Goal: Check status: Check status

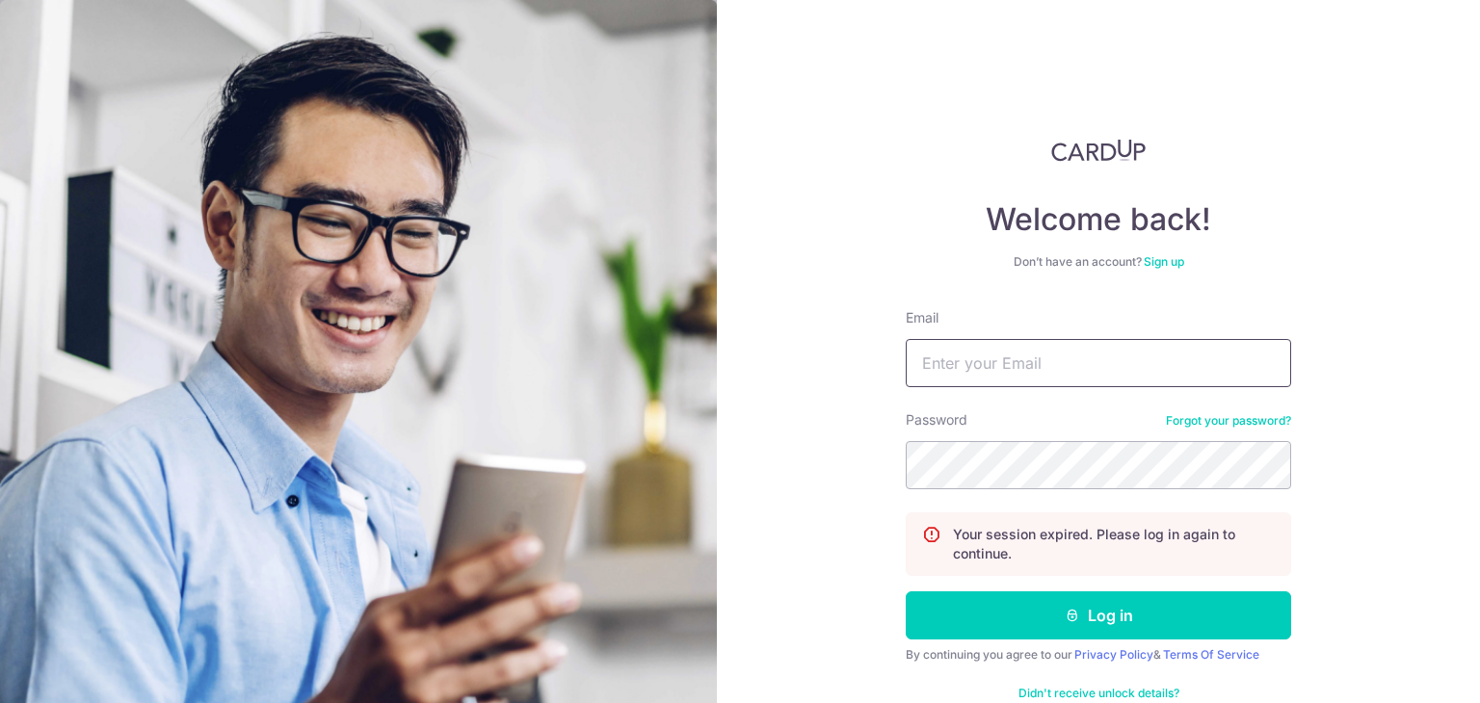
type input "[PERSON_NAME][EMAIL_ADDRESS][PERSON_NAME][DOMAIN_NAME]"
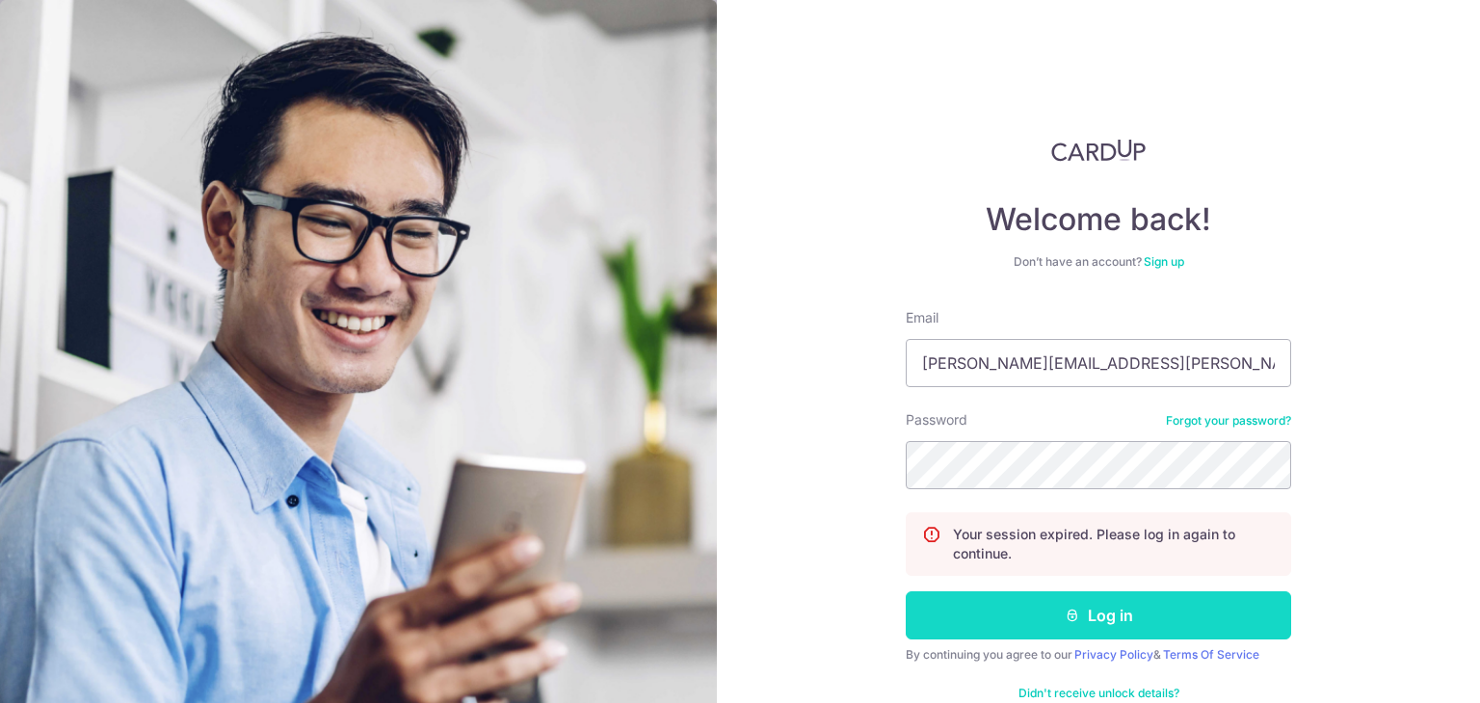
click at [1080, 616] on button "Log in" at bounding box center [1097, 615] width 385 height 48
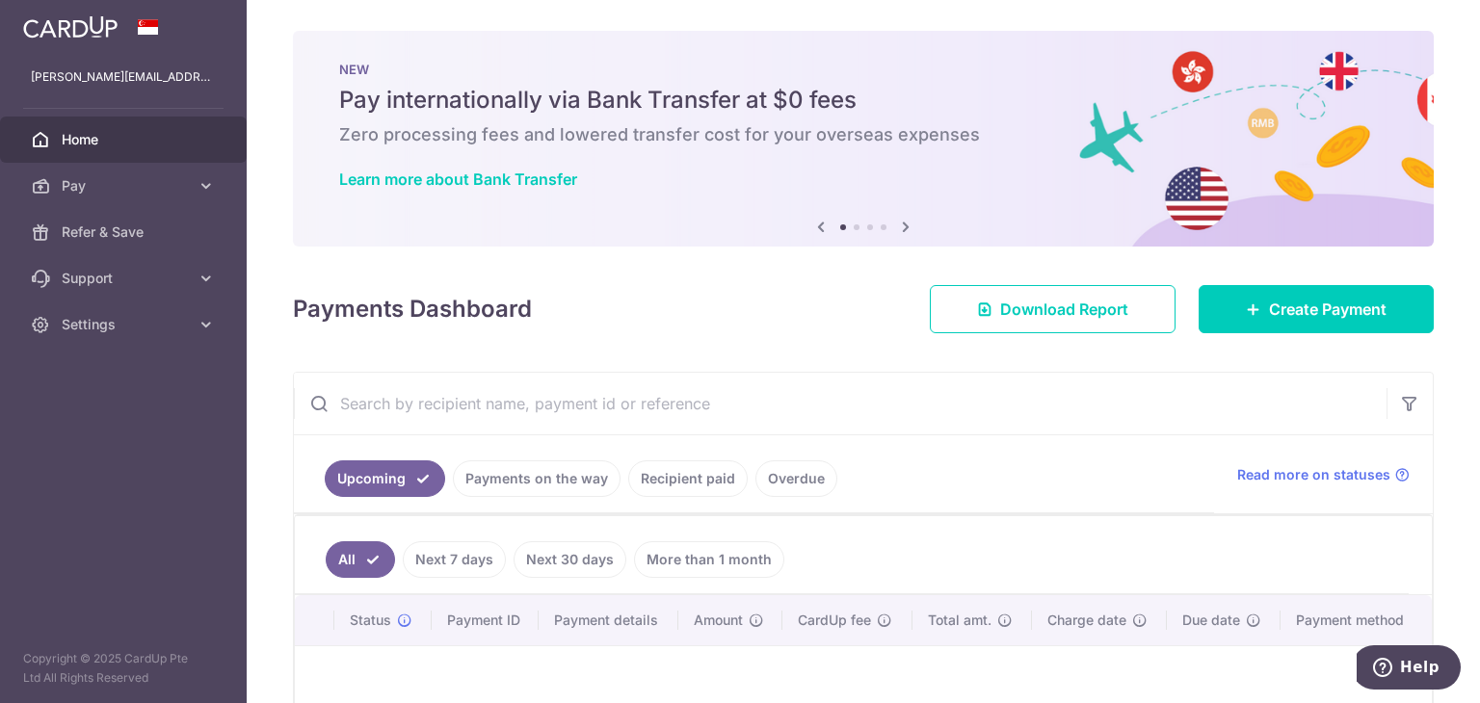
click at [535, 483] on link "Payments on the way" at bounding box center [537, 478] width 168 height 37
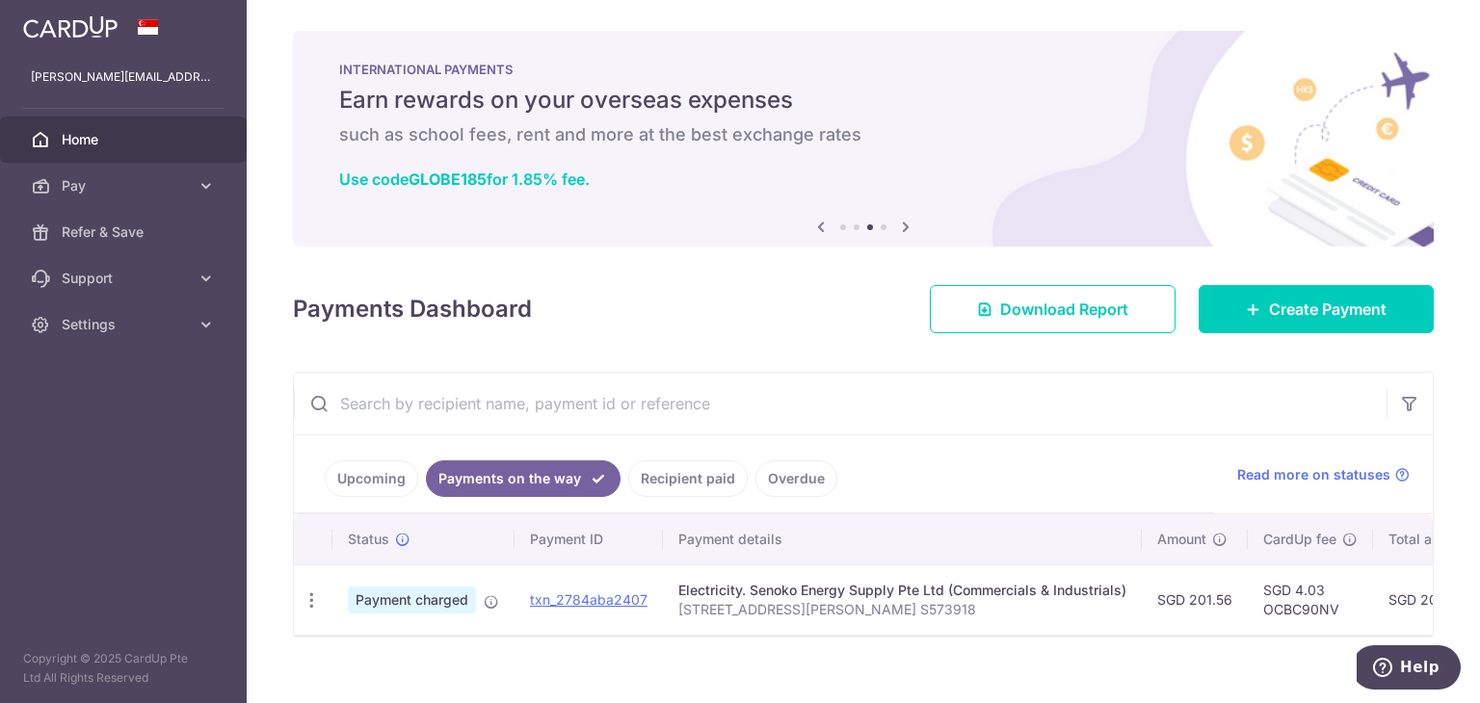
scroll to position [33, 0]
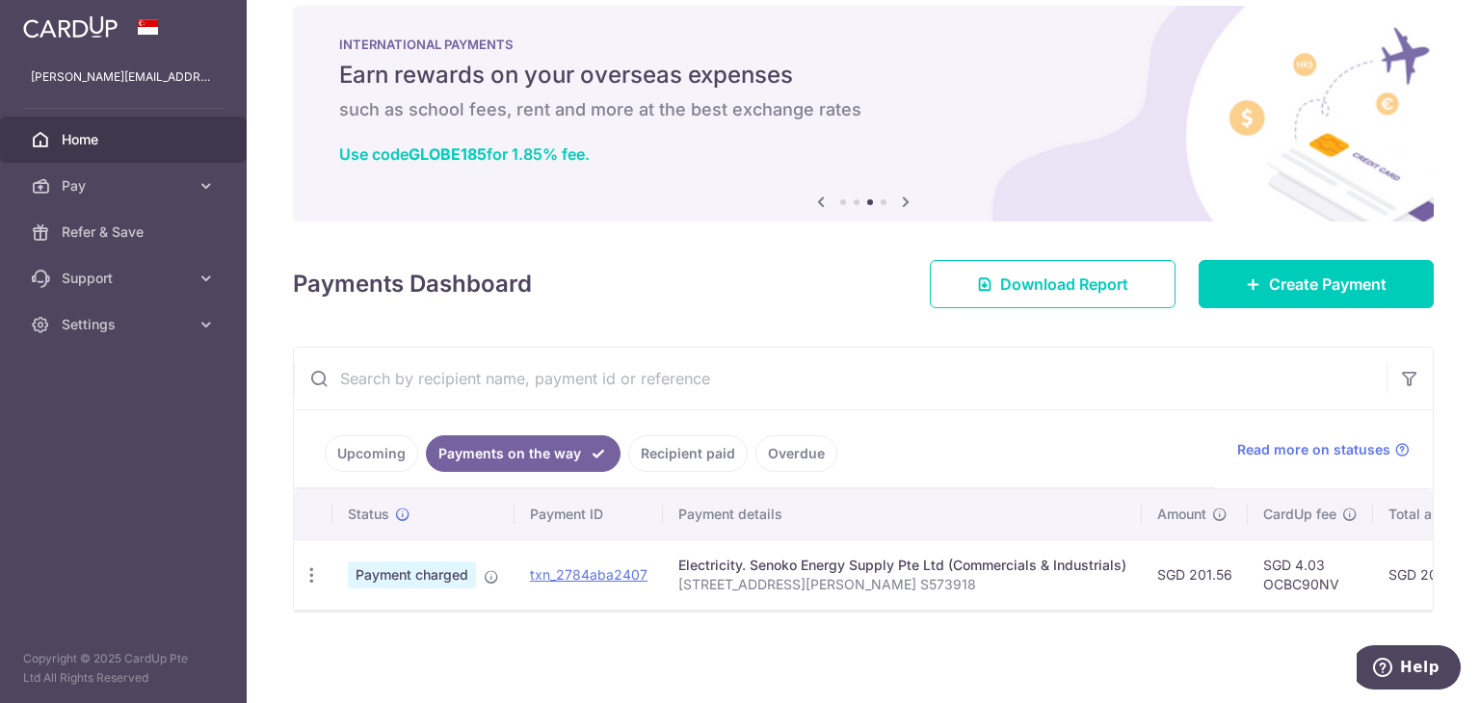
click at [543, 443] on link "Payments on the way" at bounding box center [523, 453] width 195 height 37
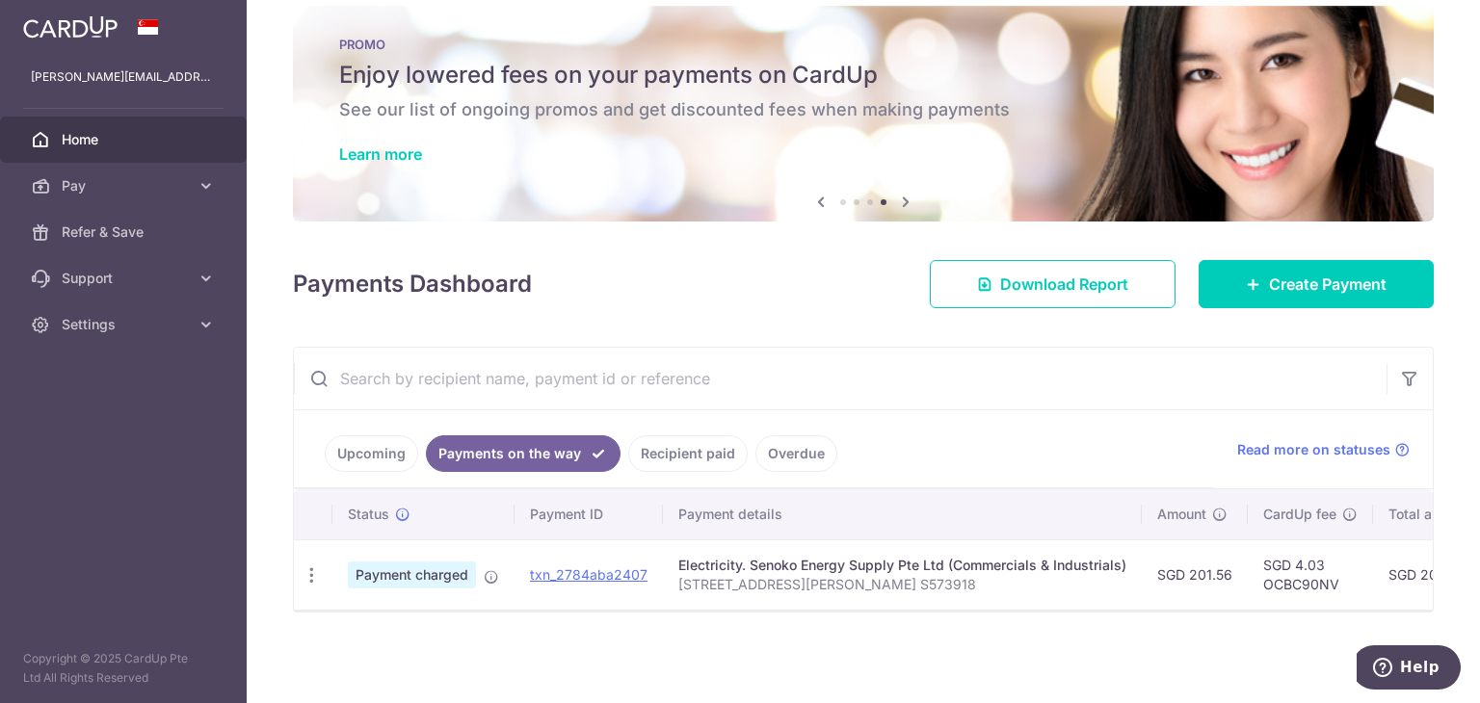
click at [1423, 605] on div "× Pause Schedule Pause all future payments in this series Pause just this one p…" at bounding box center [863, 351] width 1233 height 703
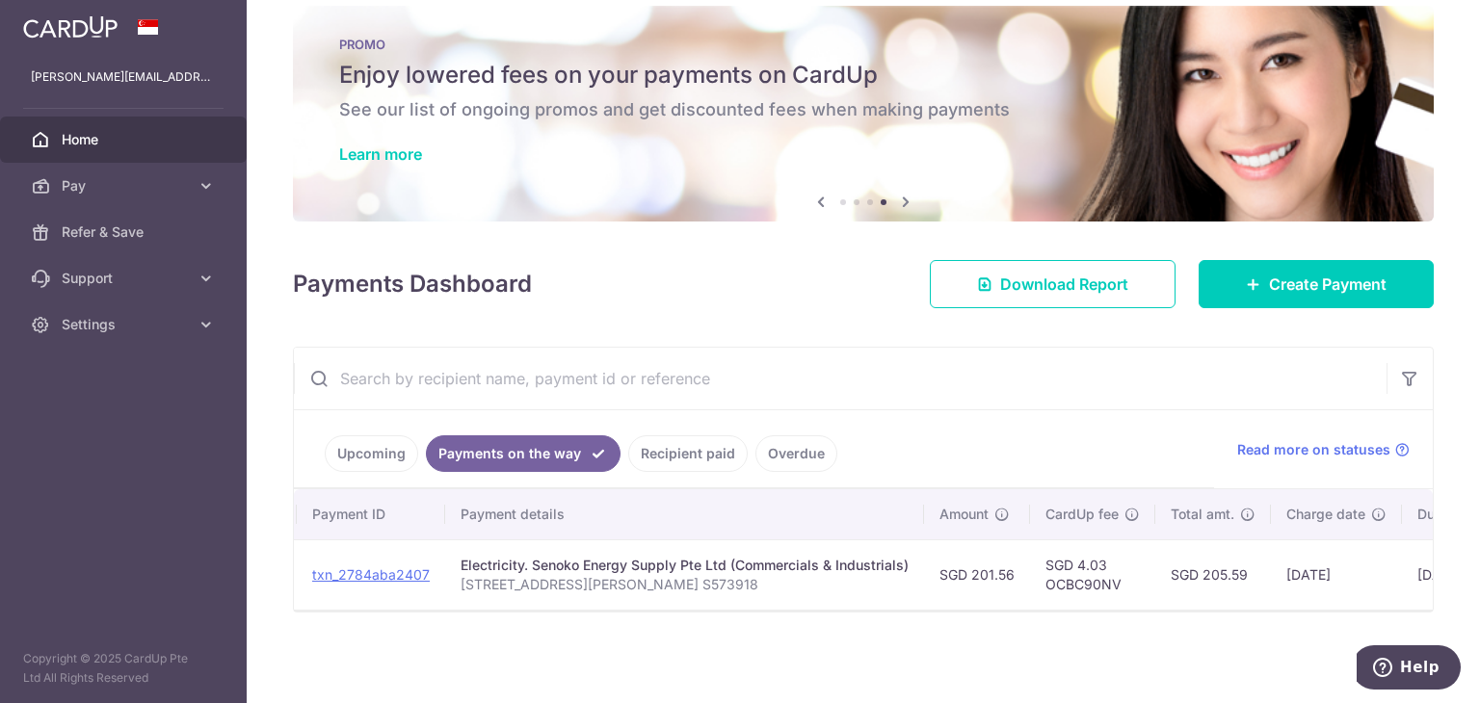
scroll to position [0, 281]
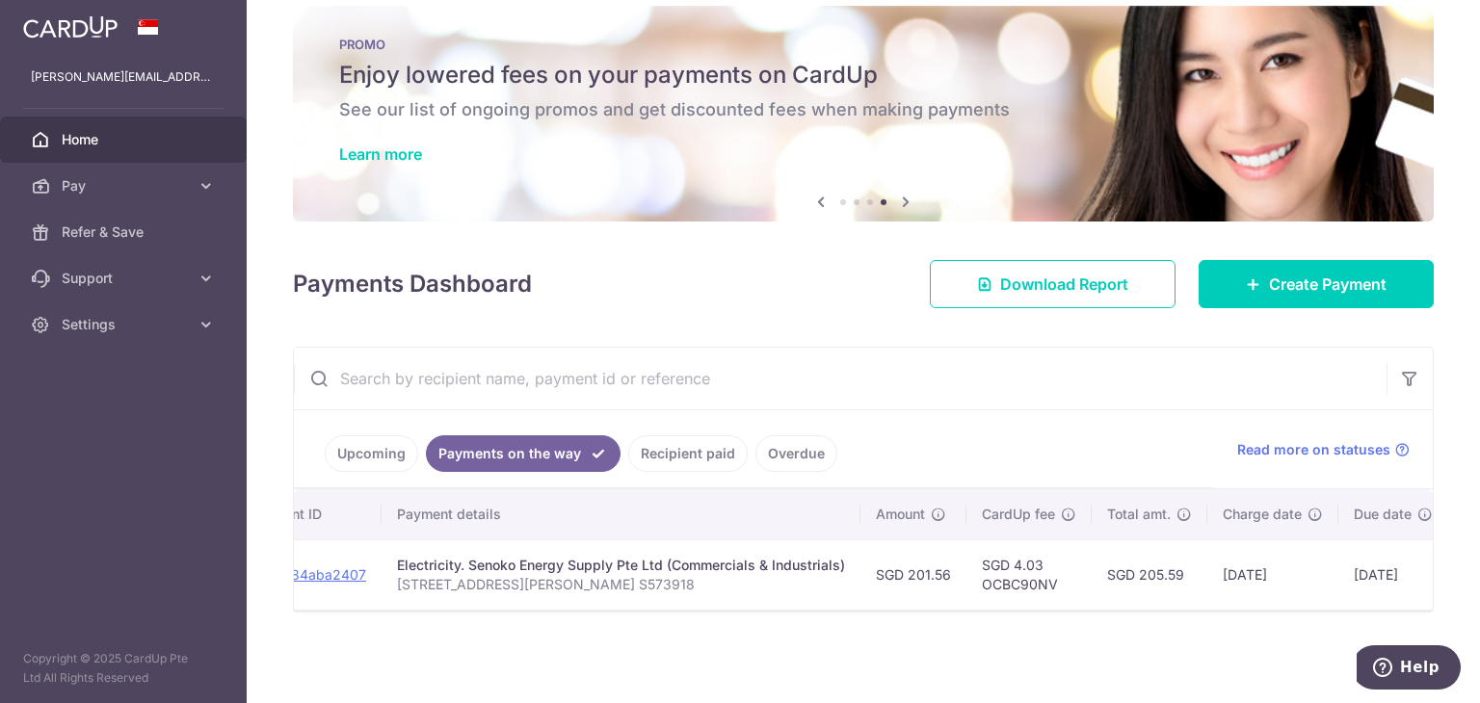
click at [1411, 598] on td "[DATE]" at bounding box center [1393, 574] width 110 height 70
